Goal: Check status: Check status

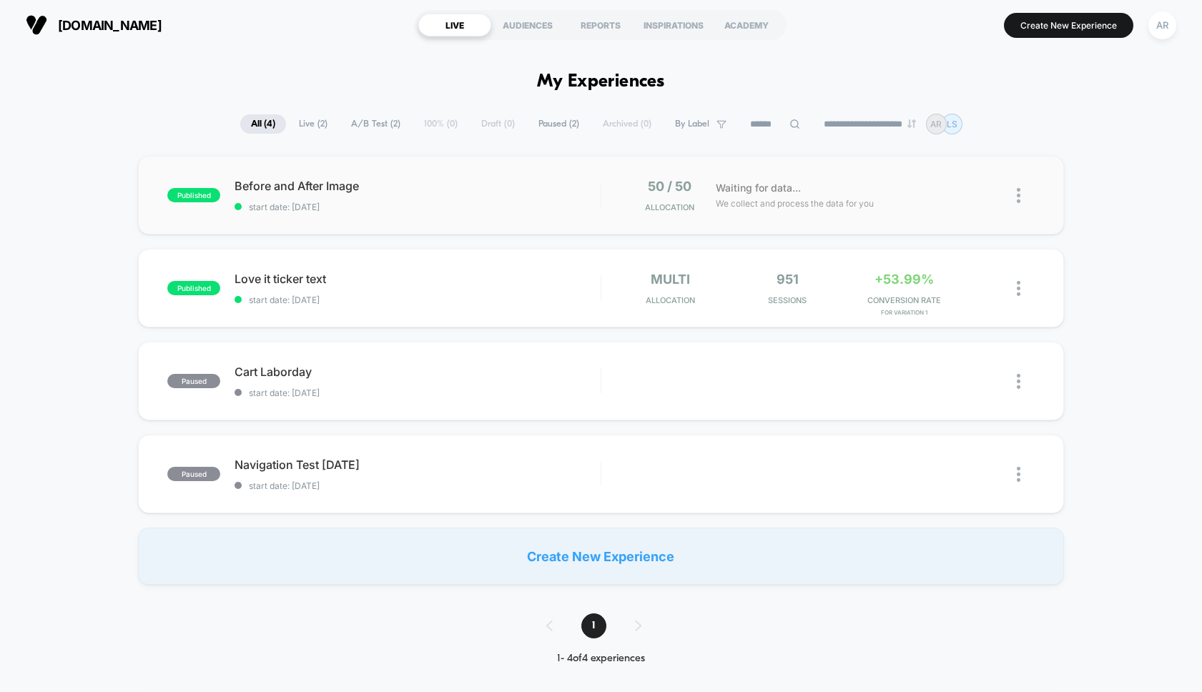
click at [588, 172] on div "published Before and After Image start date: [DATE] 50 / 50 Allocation Waiting …" at bounding box center [600, 195] width 925 height 79
